Goal: Find specific page/section: Find specific page/section

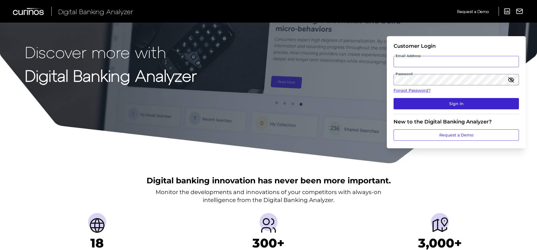
type input "[EMAIL_ADDRESS][PERSON_NAME][DOMAIN_NAME]"
click at [453, 106] on button "Sign In" at bounding box center [455, 103] width 125 height 11
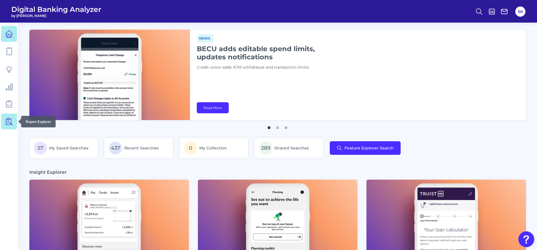
click at [6, 120] on icon at bounding box center [7, 122] width 3 height 6
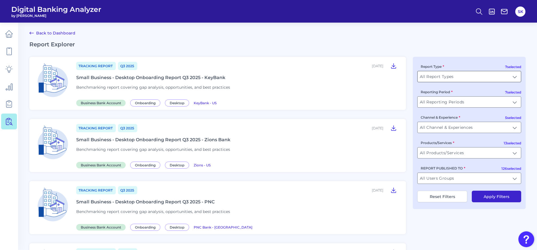
click at [455, 77] on input "All Report Types" at bounding box center [468, 76] width 103 height 11
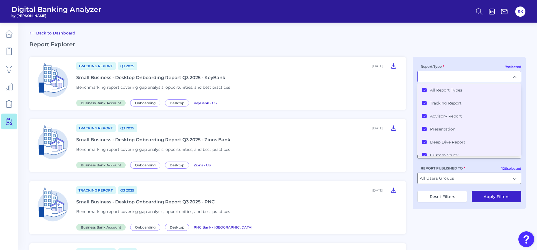
click at [425, 90] on icon at bounding box center [424, 89] width 2 height 1
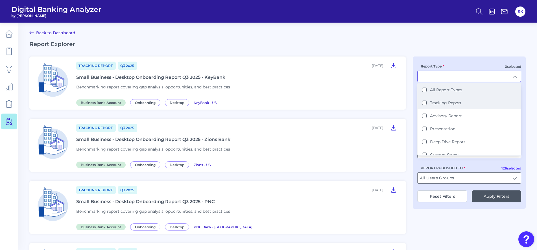
click at [424, 102] on Report "Tracking Report" at bounding box center [424, 102] width 5 height 5
type input "Tracking Report"
click at [454, 46] on h2 "Report Explorer" at bounding box center [277, 43] width 496 height 7
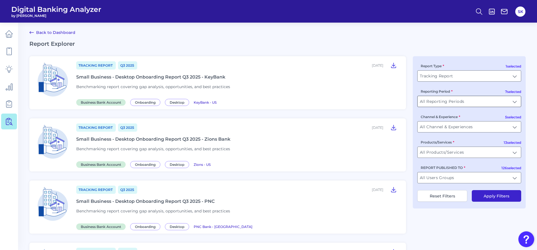
click at [443, 101] on input "All Reporting Periods" at bounding box center [468, 101] width 103 height 11
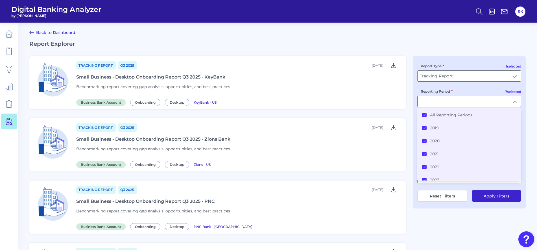
click at [425, 116] on icon at bounding box center [424, 114] width 3 height 3
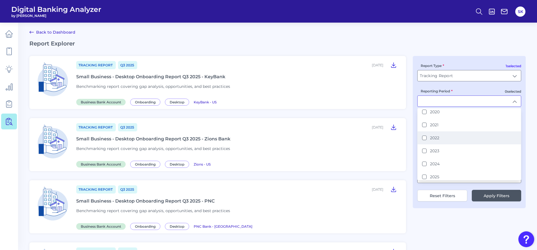
scroll to position [32, 0]
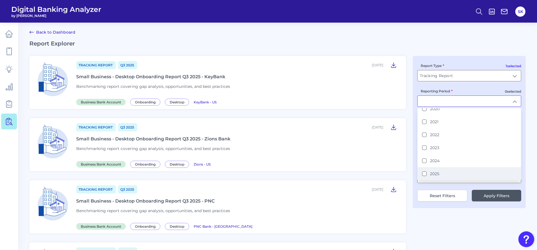
click at [423, 173] on button "2025" at bounding box center [424, 173] width 5 height 5
type input "2025"
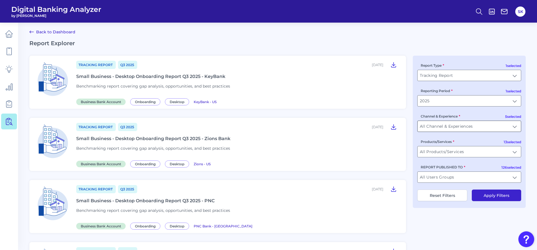
click at [443, 128] on input "All Channel & Experiences" at bounding box center [468, 126] width 103 height 11
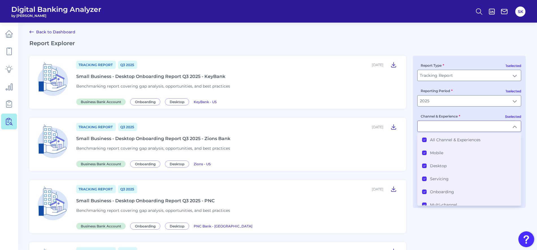
click at [424, 139] on icon at bounding box center [424, 139] width 3 height 3
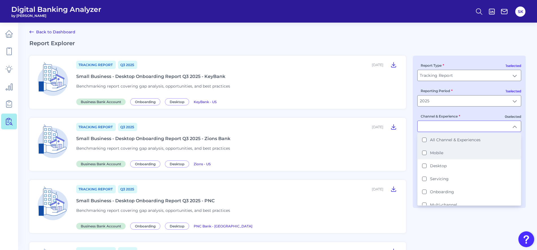
scroll to position [1, 0]
click at [425, 154] on button "Mobile" at bounding box center [424, 152] width 5 height 5
type input "Mobile"
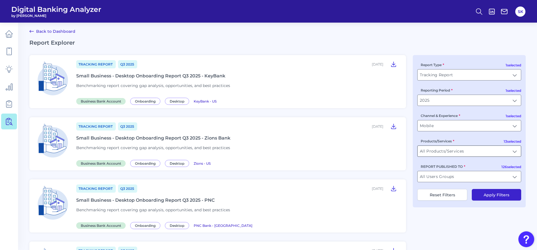
click at [440, 153] on input "All Products/Services" at bounding box center [468, 151] width 103 height 11
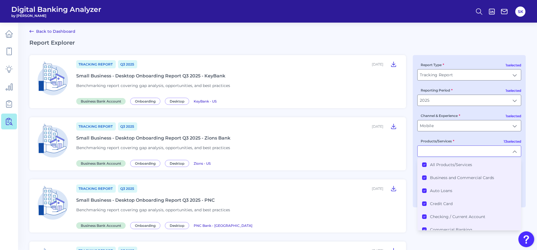
click at [425, 163] on Products\/Services "All Products/Services" at bounding box center [424, 164] width 5 height 5
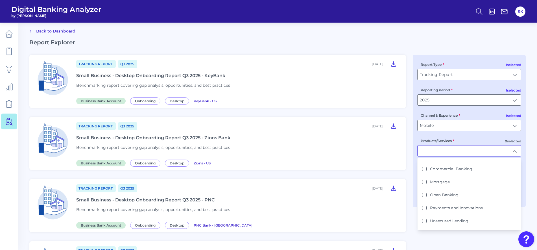
scroll to position [51, 0]
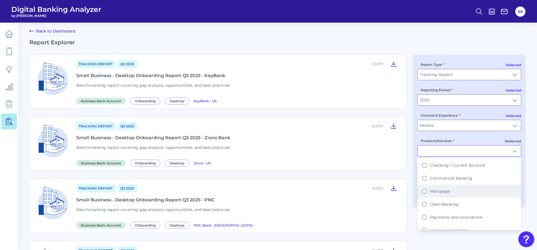
click at [425, 192] on button "Mortgage" at bounding box center [424, 191] width 5 height 5
type input "Mortgage"
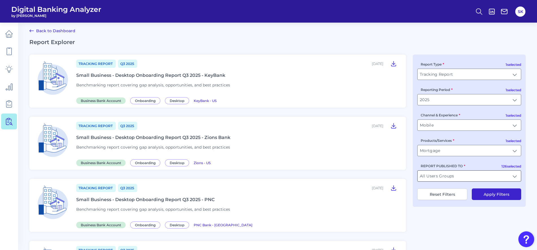
click at [448, 175] on input "All Users Groups" at bounding box center [468, 175] width 103 height 11
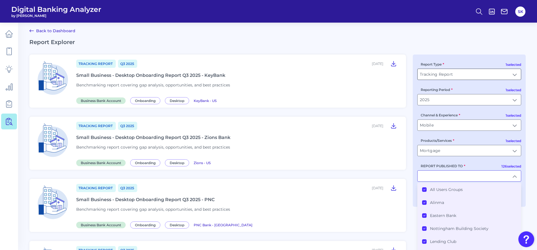
click at [441, 75] on input "Tracking Report" at bounding box center [468, 74] width 103 height 11
type input "All Users Groups"
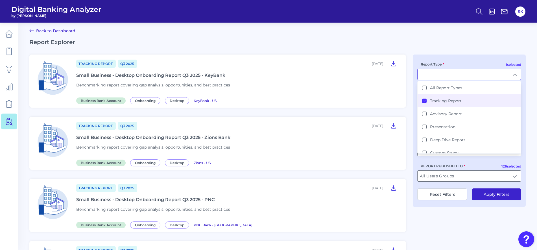
type input "Tracking Report"
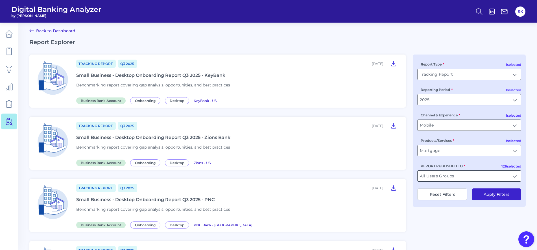
click at [438, 178] on input "All Users Groups" at bounding box center [468, 175] width 103 height 11
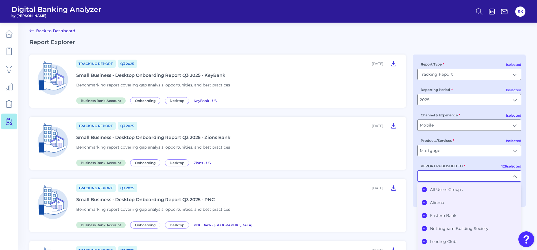
click at [425, 188] on icon at bounding box center [424, 189] width 3 height 3
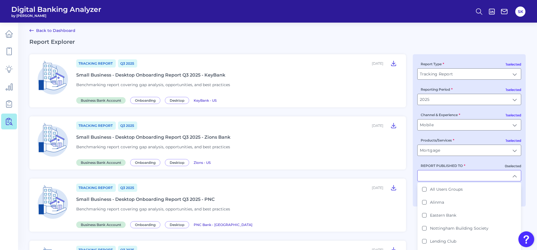
click at [436, 175] on input "REPORT PUBLISHED TO" at bounding box center [468, 175] width 103 height 11
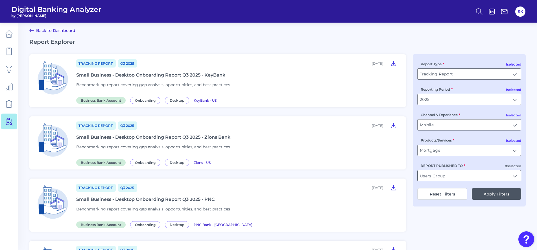
click at [436, 175] on input "REPORT PUBLISHED TO" at bounding box center [468, 175] width 103 height 11
click at [424, 190] on button "USAA" at bounding box center [424, 189] width 5 height 5
type input "USAA"
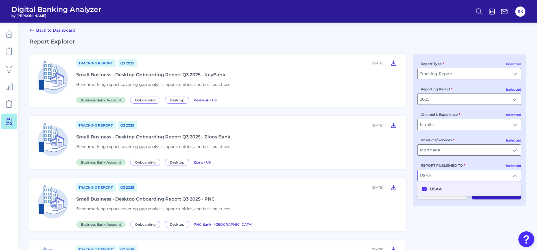
click at [487, 193] on button "Apply Filters" at bounding box center [496, 194] width 49 height 12
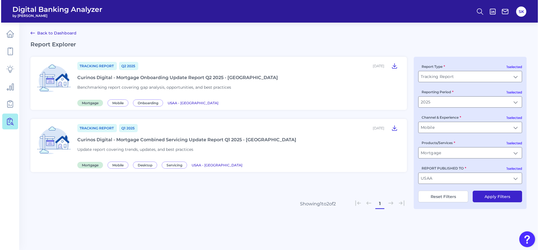
scroll to position [0, 0]
click at [395, 66] on icon at bounding box center [395, 66] width 5 height 5
click at [445, 79] on input "Tracking Report" at bounding box center [471, 76] width 103 height 11
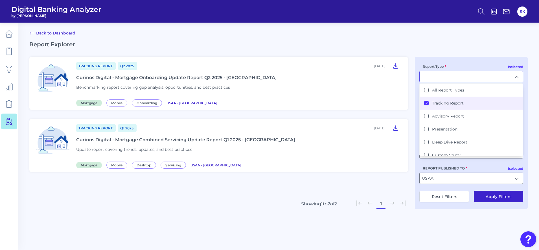
click at [450, 45] on h2 "Report Explorer" at bounding box center [278, 44] width 498 height 7
type input "Tracking Report"
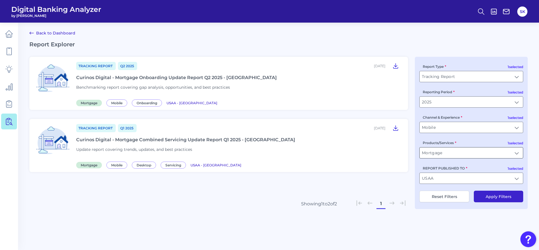
click at [456, 154] on input "Mortgage" at bounding box center [471, 152] width 103 height 11
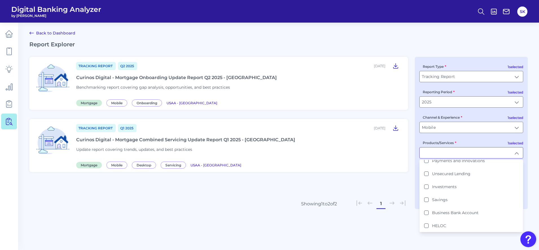
scroll to position [110, 0]
click at [440, 211] on label "Business Bank Account" at bounding box center [455, 212] width 47 height 5
type input "Mortgage, Business Bank Account"
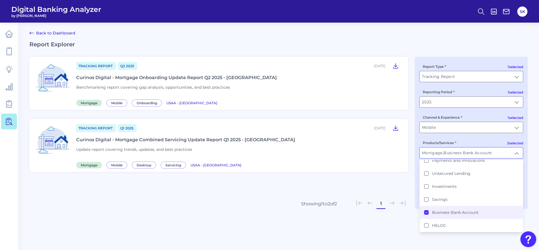
click at [378, 224] on div "Tracking Report Q2 [DATE], 2025 Curinos Digital - Mortgage Onboarding Update Re…" at bounding box center [218, 141] width 379 height 169
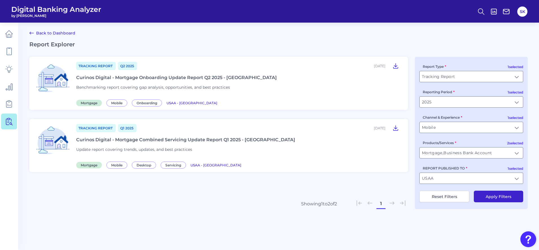
click at [487, 196] on button "Apply Filters" at bounding box center [498, 197] width 49 height 12
click at [455, 149] on input "Mortgage, Business Bank Account" at bounding box center [471, 152] width 103 height 11
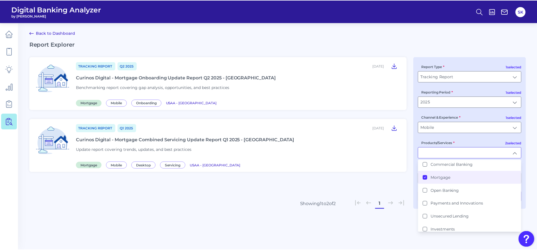
scroll to position [67, 0]
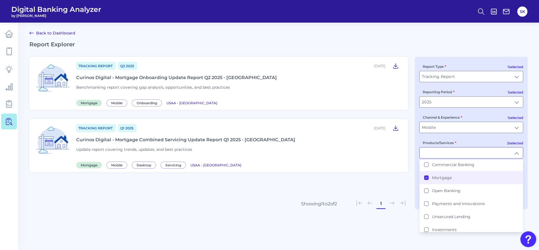
click at [426, 177] on icon at bounding box center [426, 177] width 3 height 3
type input "Business Bank Account"
click at [390, 232] on main "Back to Dashboard Report Explorer Tracking Report Q2 [DATE], 2025 Curinos Digit…" at bounding box center [269, 125] width 539 height 250
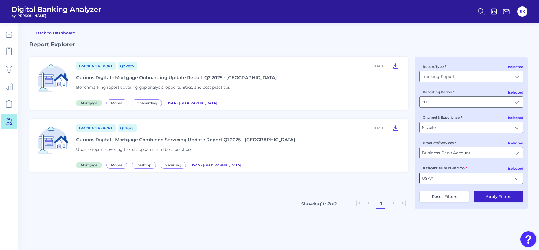
click at [515, 179] on input "USAA" at bounding box center [471, 178] width 103 height 11
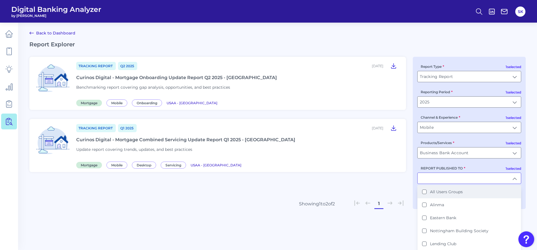
click at [425, 191] on Groups "All Users Groups" at bounding box center [424, 191] width 5 height 5
type input "All Users Groups"
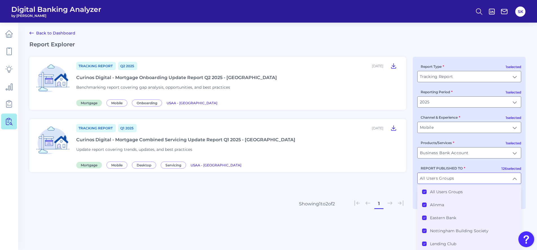
scroll to position [0, 0]
click at [387, 233] on main "Back to Dashboard Report Explorer Tracking Report Q2 [DATE], 2025 Curinos Digit…" at bounding box center [268, 125] width 537 height 250
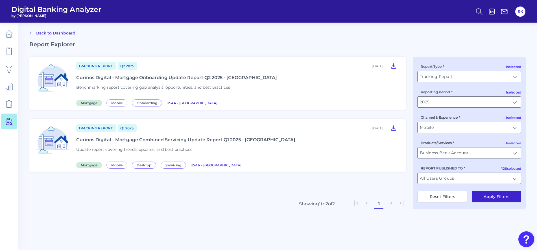
scroll to position [0, 0]
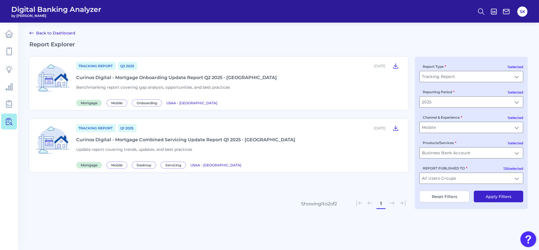
click at [491, 196] on button "Apply Filters" at bounding box center [498, 197] width 49 height 12
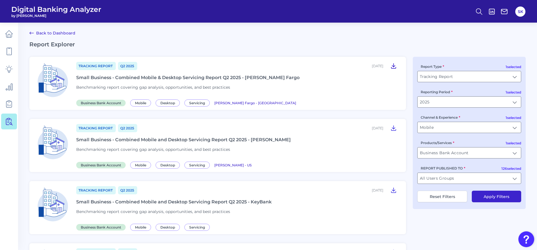
click at [393, 69] on icon at bounding box center [393, 65] width 7 height 7
